Goal: Task Accomplishment & Management: Manage account settings

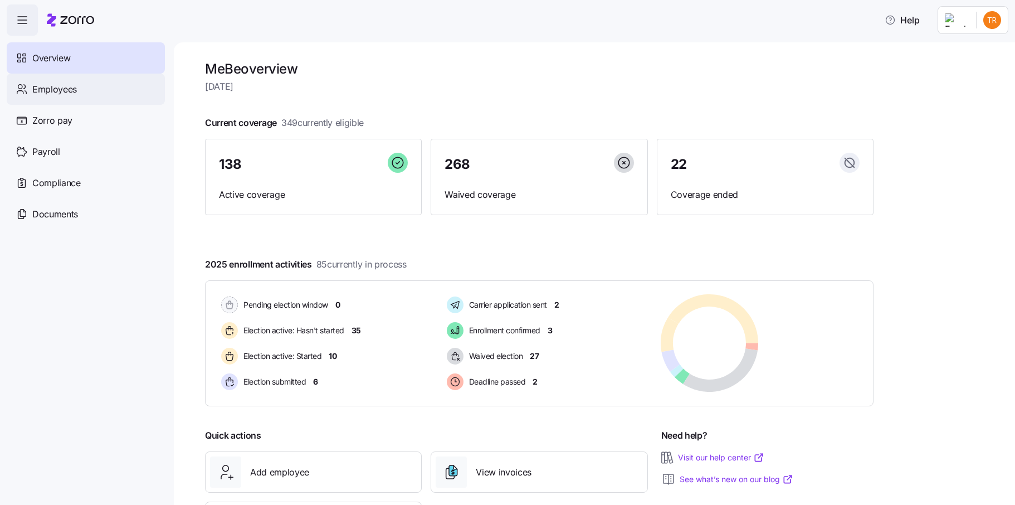
click at [80, 92] on div "Employees" at bounding box center [86, 89] width 158 height 31
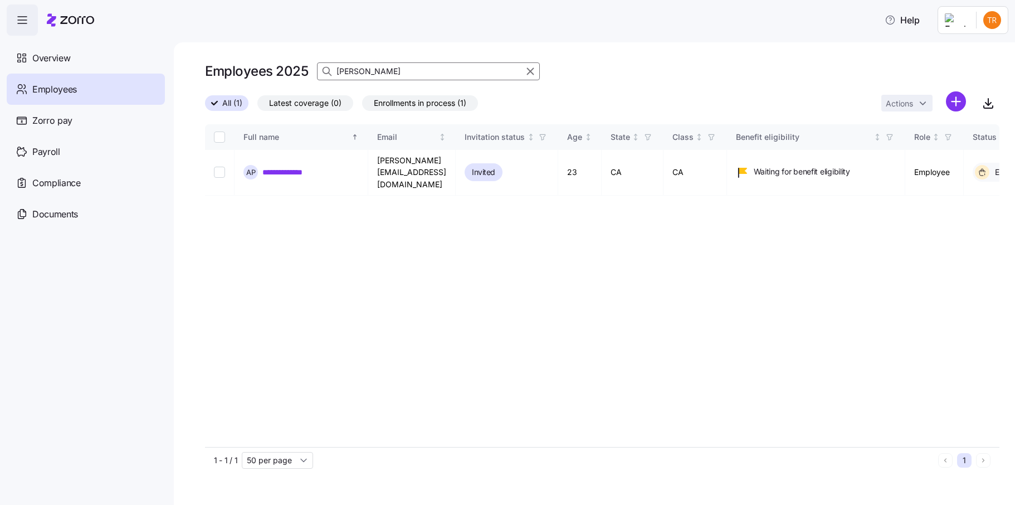
click at [528, 72] on icon "button" at bounding box center [530, 71] width 12 height 13
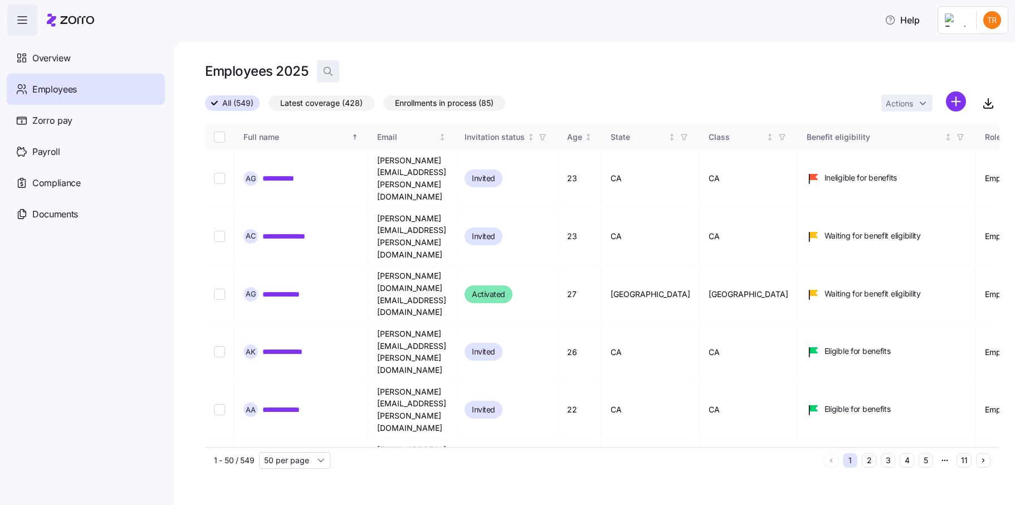
click at [331, 70] on icon "button" at bounding box center [328, 71] width 11 height 11
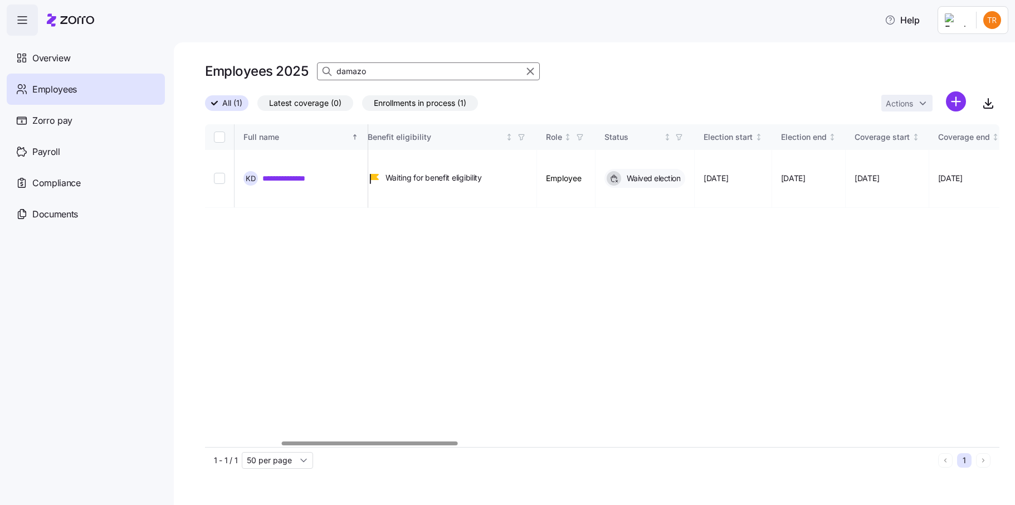
scroll to position [0, 387]
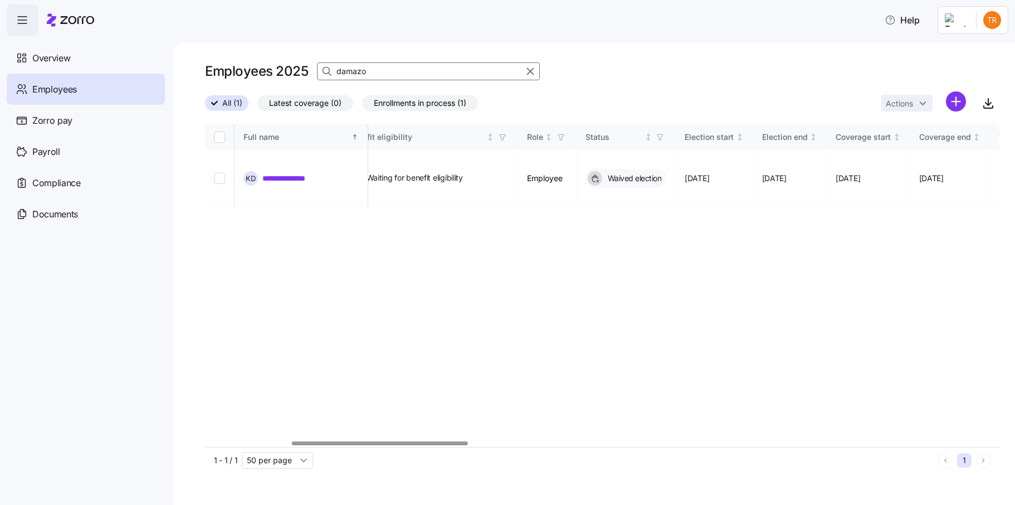
click at [440, 443] on div at bounding box center [379, 443] width 175 height 4
type input "damazo"
click at [218, 173] on input "Select record 1" at bounding box center [219, 178] width 11 height 11
checkbox input "true"
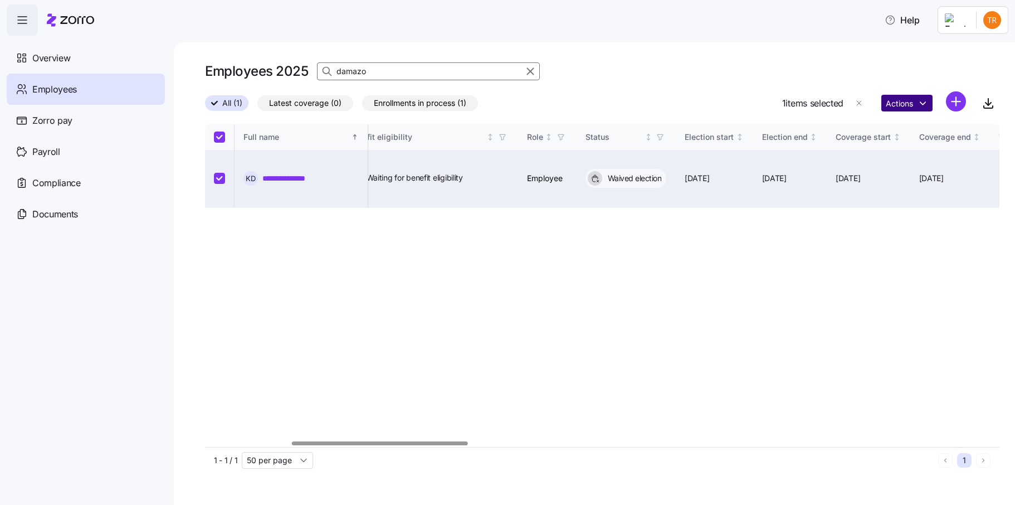
click at [915, 102] on html "**********" at bounding box center [507, 249] width 1015 height 498
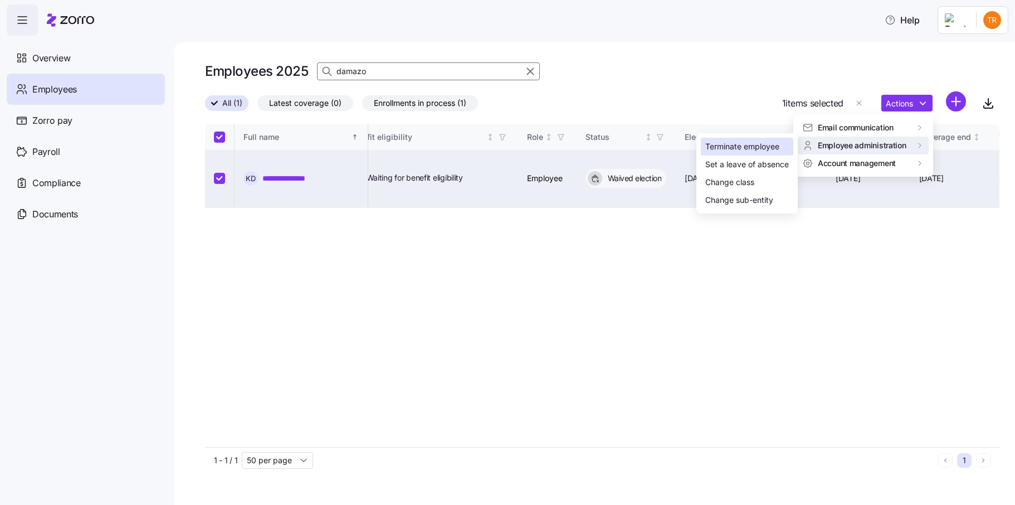
click at [749, 145] on div "Terminate employee" at bounding box center [742, 146] width 74 height 12
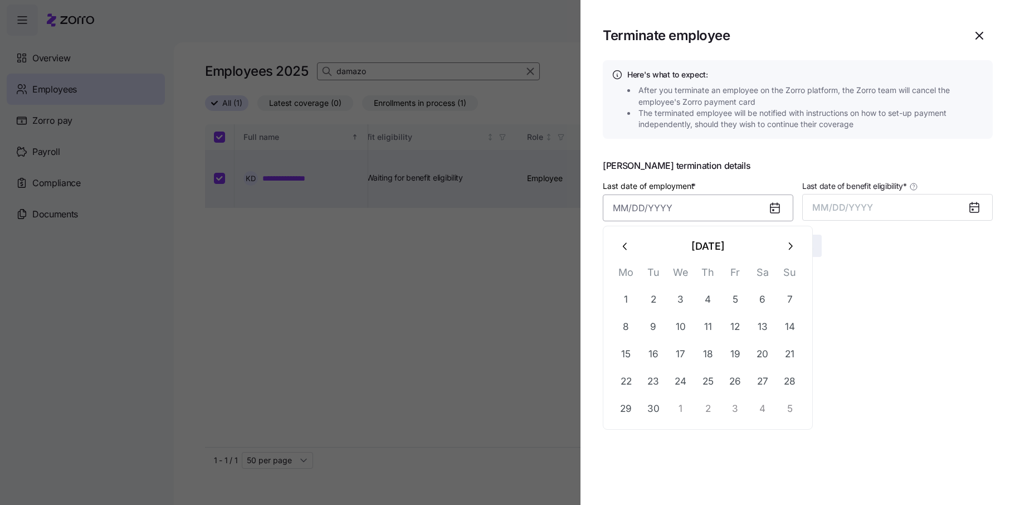
click at [750, 210] on input "Last date of employment *" at bounding box center [698, 207] width 190 height 27
click at [787, 247] on icon "button" at bounding box center [790, 246] width 12 height 12
click at [733, 325] on button "10" at bounding box center [735, 327] width 27 height 27
type input "[DATE]"
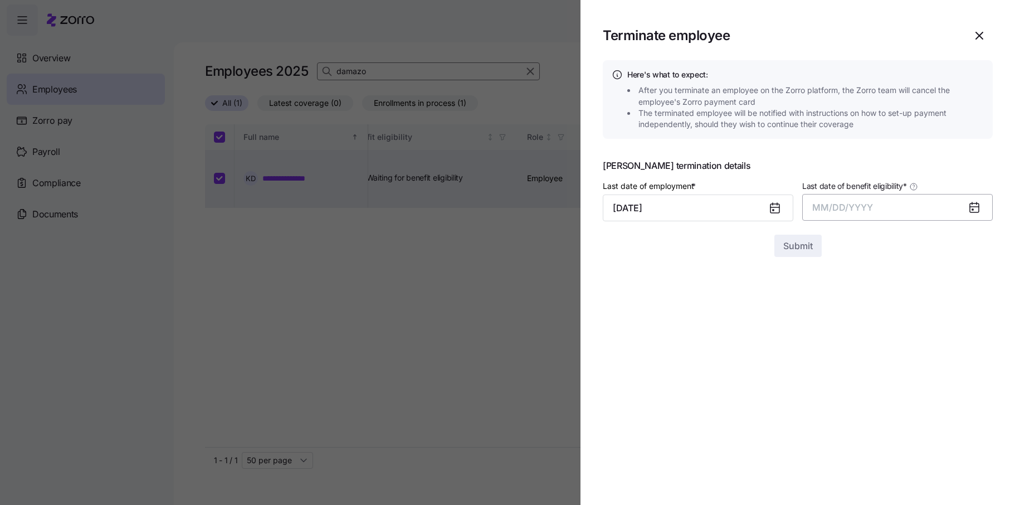
click at [828, 212] on span "MM/DD/YYYY" at bounding box center [842, 207] width 61 height 11
click at [849, 356] on button "Oct" at bounding box center [843, 359] width 63 height 27
click at [793, 243] on span "Submit" at bounding box center [798, 245] width 30 height 13
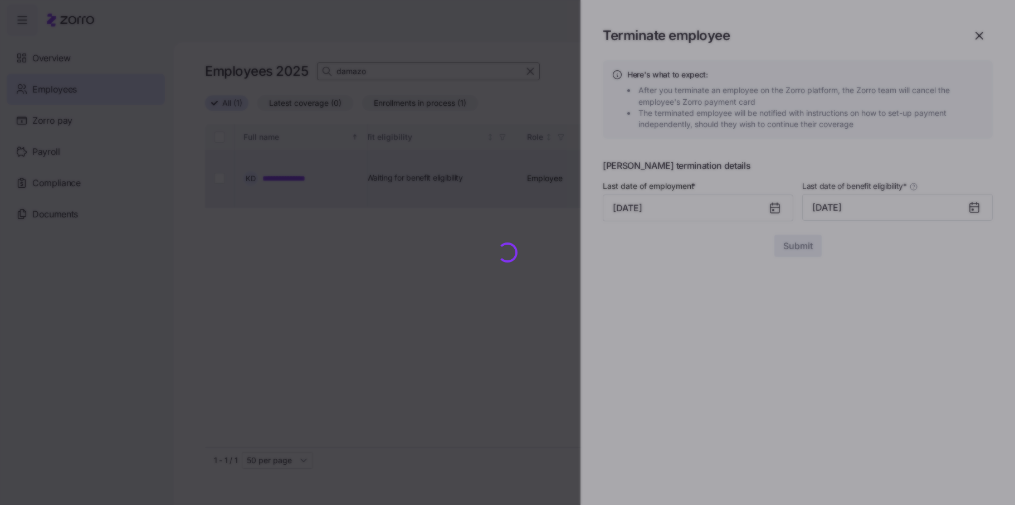
checkbox input "false"
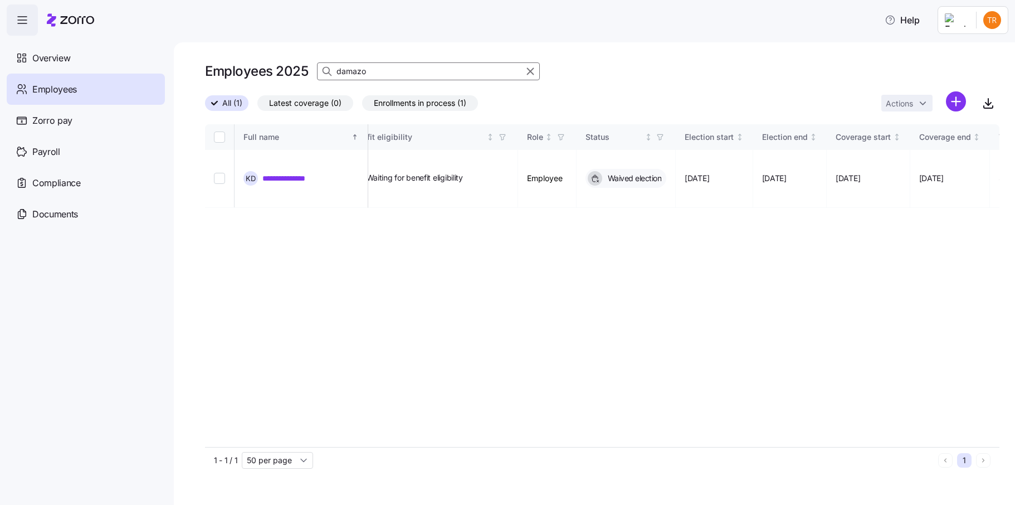
click at [353, 74] on input "damazo" at bounding box center [428, 71] width 223 height 18
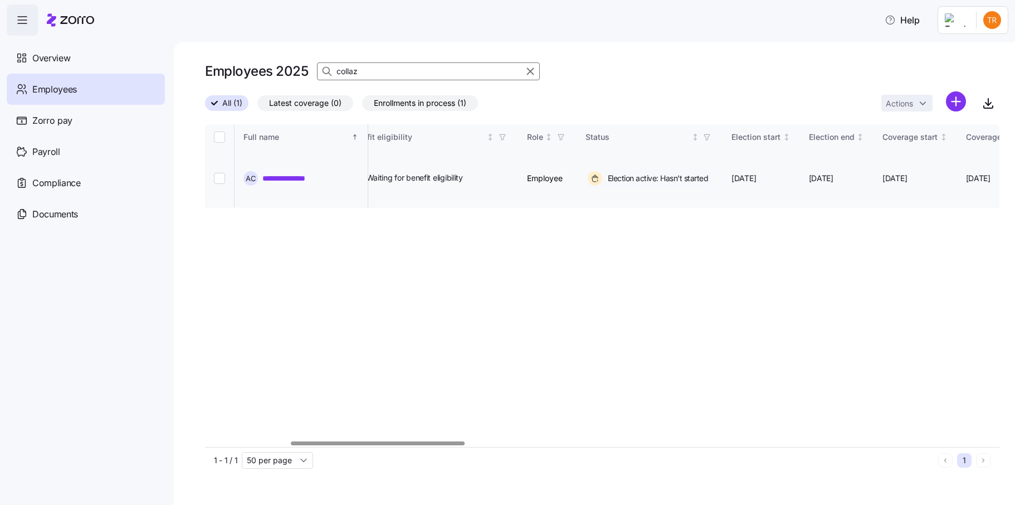
type input "collaz"
click at [218, 173] on input "Select record 1" at bounding box center [219, 178] width 11 height 11
checkbox input "true"
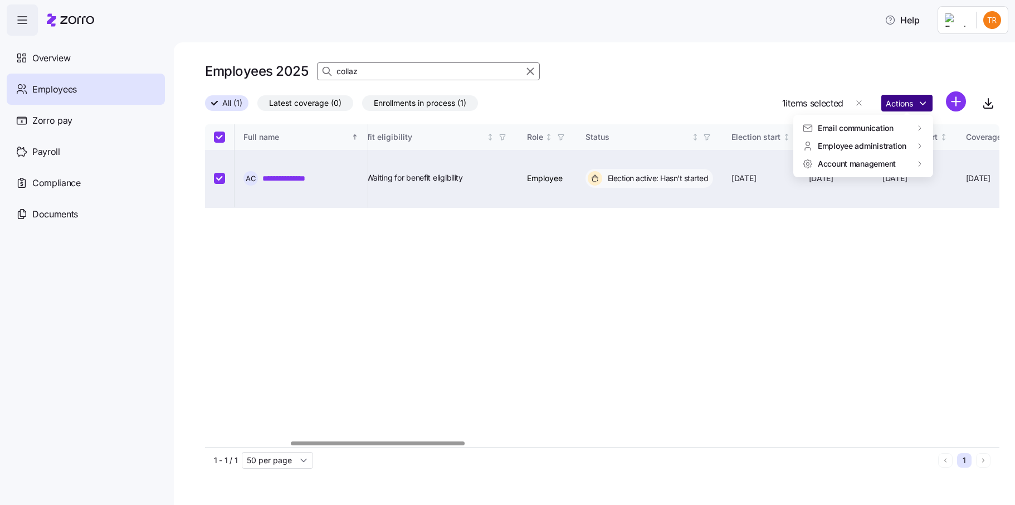
click at [905, 105] on html "**********" at bounding box center [507, 249] width 1015 height 498
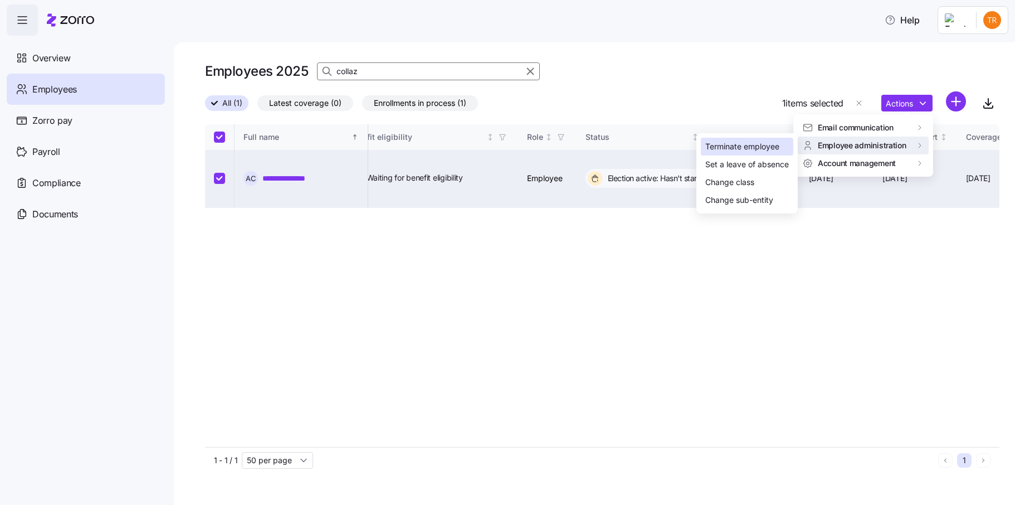
click at [759, 144] on div "Terminate employee" at bounding box center [742, 146] width 74 height 12
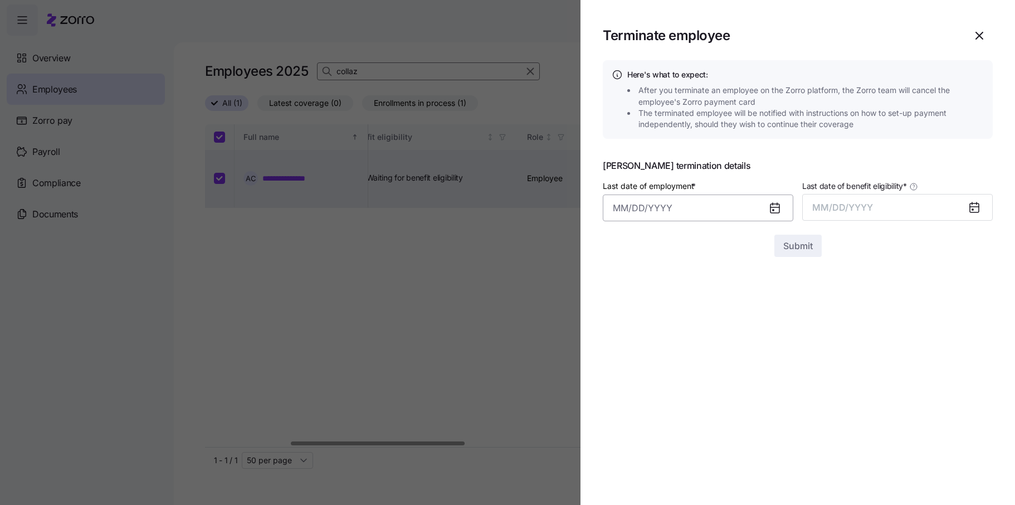
click at [636, 208] on input "Last date of employment *" at bounding box center [698, 207] width 190 height 27
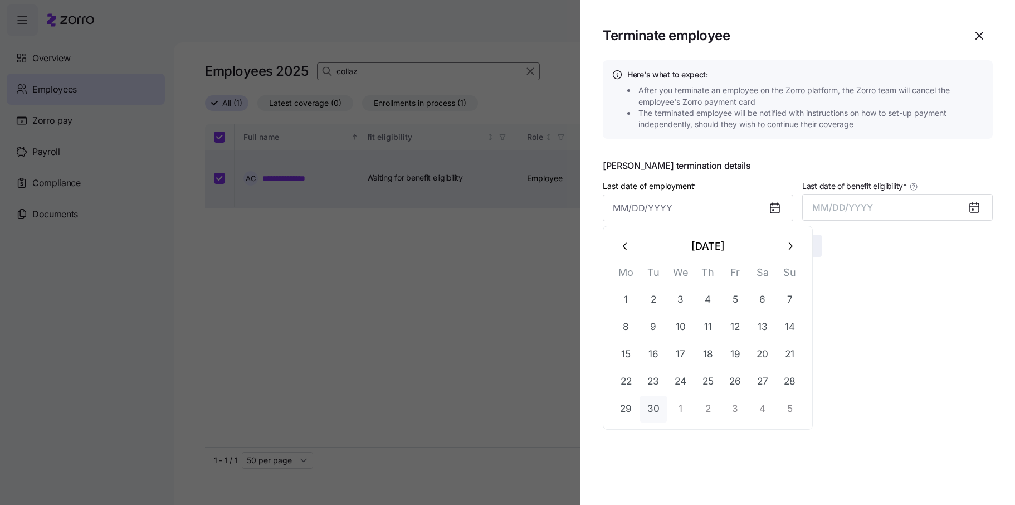
click at [657, 407] on button "30" at bounding box center [653, 408] width 27 height 27
type input "[DATE]"
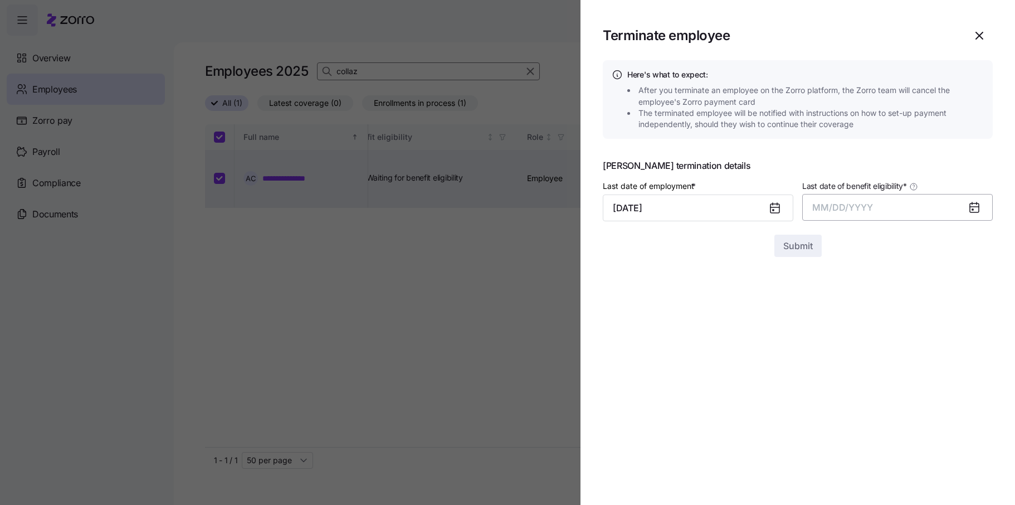
click at [855, 206] on span "MM/DD/YYYY" at bounding box center [842, 207] width 61 height 11
click at [975, 331] on button "Sep" at bounding box center [970, 332] width 63 height 27
click at [793, 245] on span "Submit" at bounding box center [798, 245] width 30 height 13
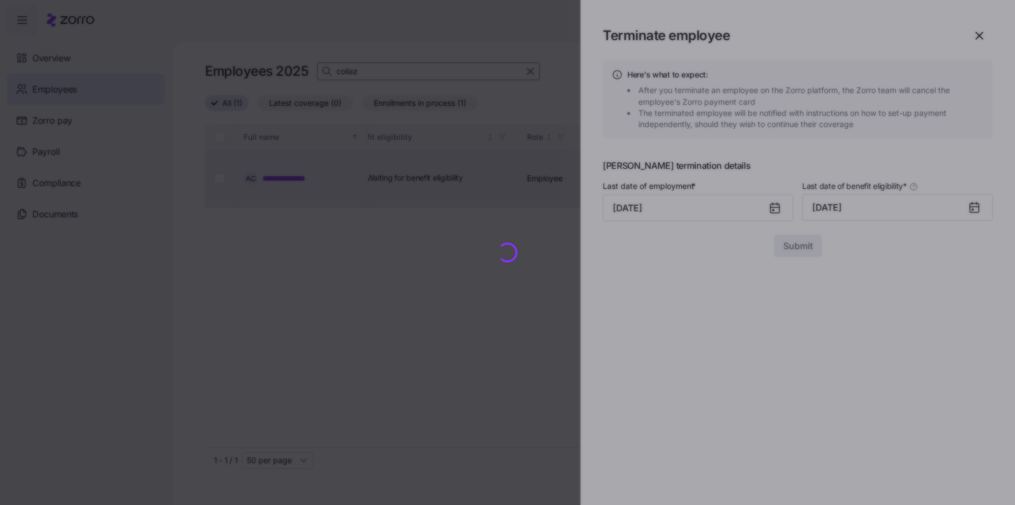
checkbox input "false"
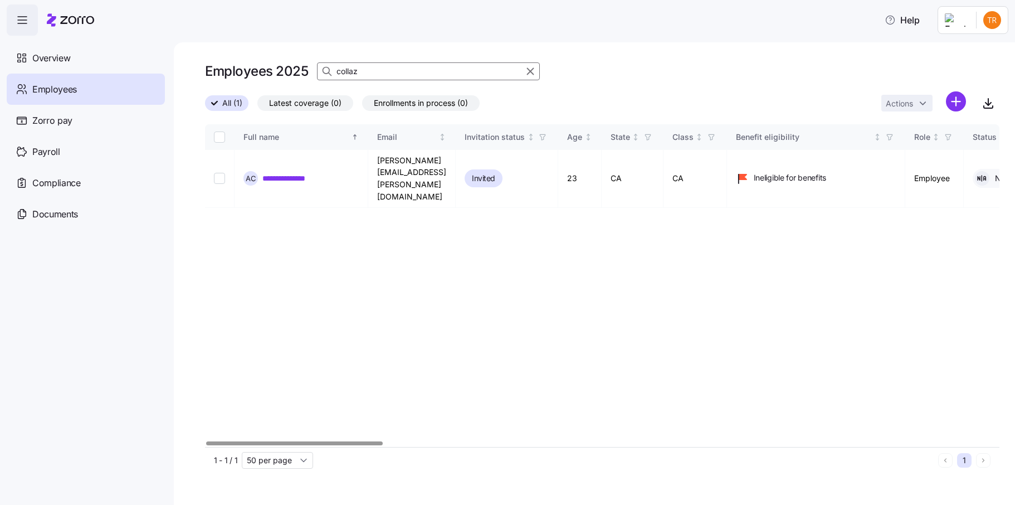
click at [303, 441] on div at bounding box center [294, 443] width 176 height 4
click at [189, 410] on div "**********" at bounding box center [594, 273] width 841 height 462
